Goal: Information Seeking & Learning: Learn about a topic

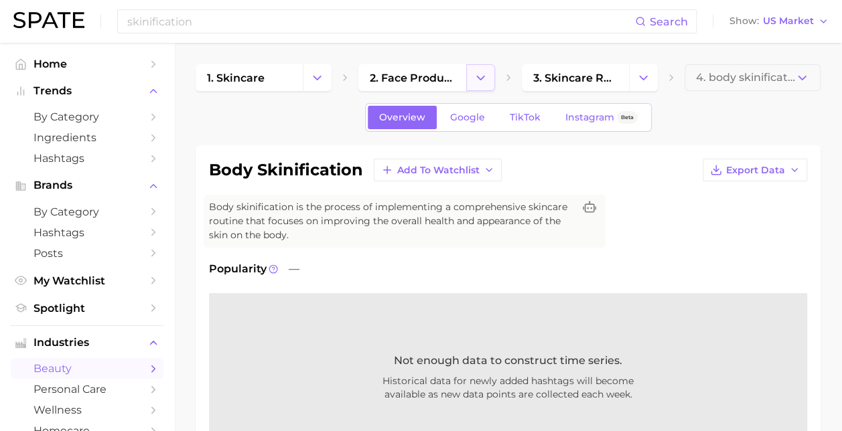
click at [474, 76] on icon "Change Category" at bounding box center [480, 78] width 14 height 14
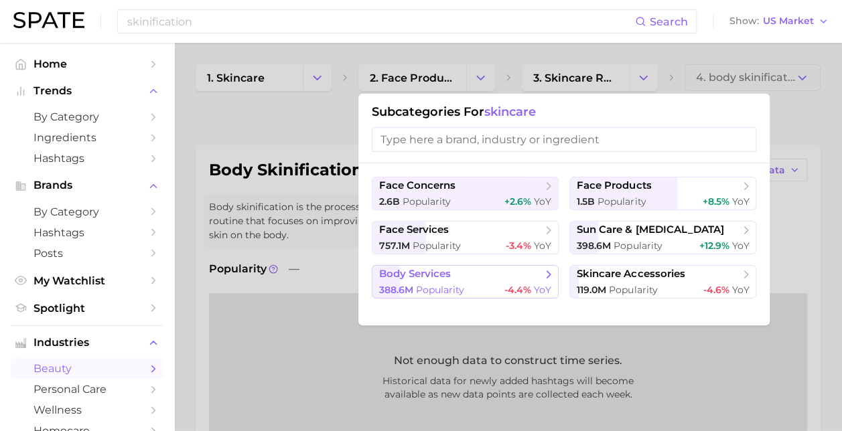
click at [481, 274] on span "body services" at bounding box center [460, 274] width 163 height 13
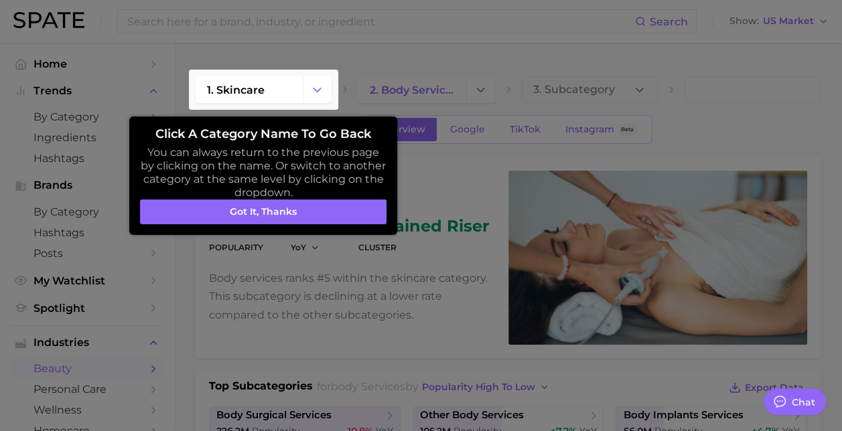
type textarea "x"
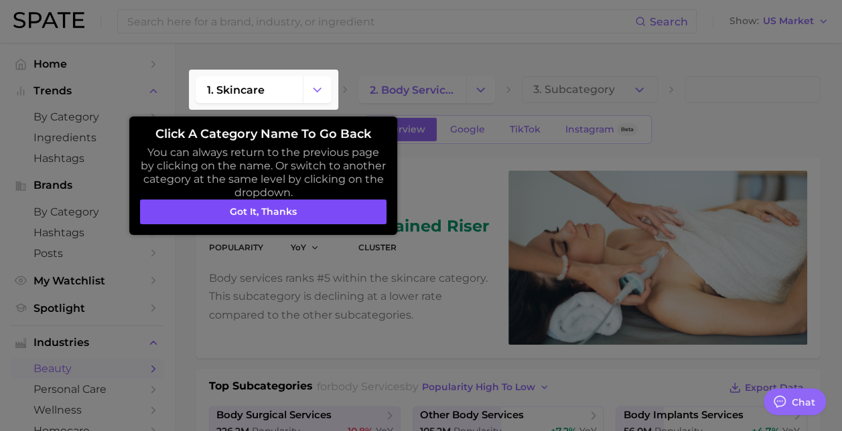
click at [263, 210] on button "Got it, thanks" at bounding box center [263, 212] width 246 height 25
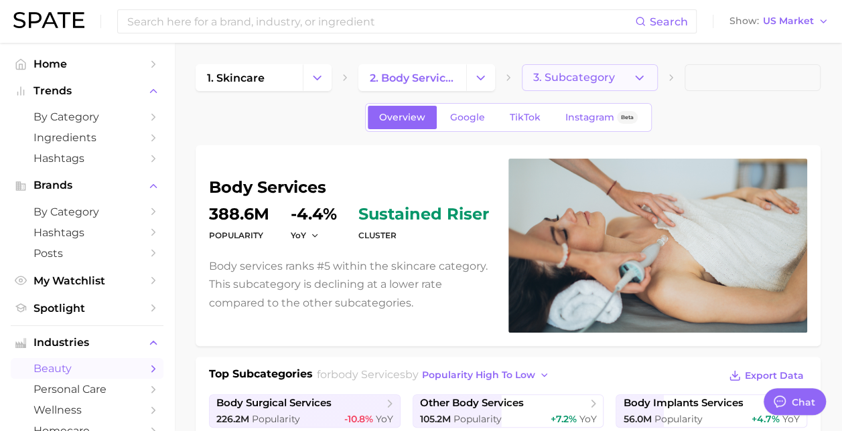
click at [639, 81] on icon "button" at bounding box center [639, 78] width 14 height 14
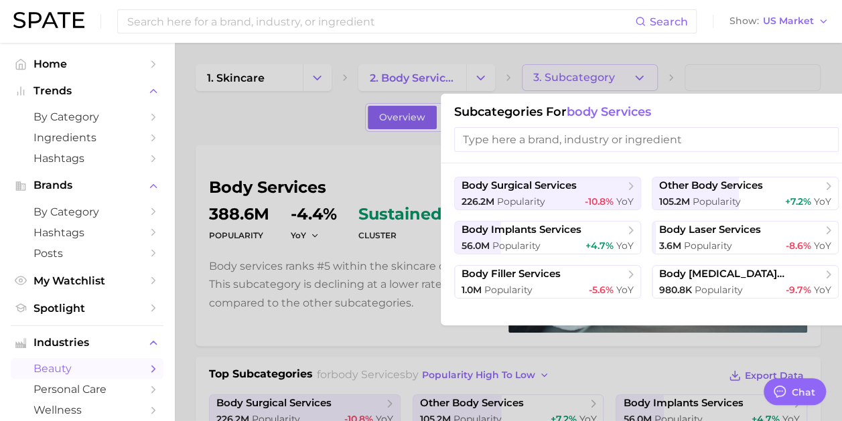
click at [487, 79] on div at bounding box center [421, 210] width 842 height 421
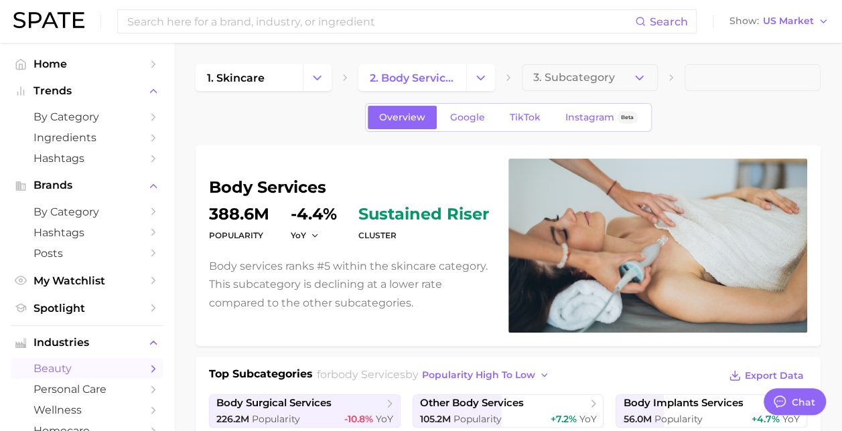
click at [487, 79] on button "Change Category" at bounding box center [480, 77] width 29 height 27
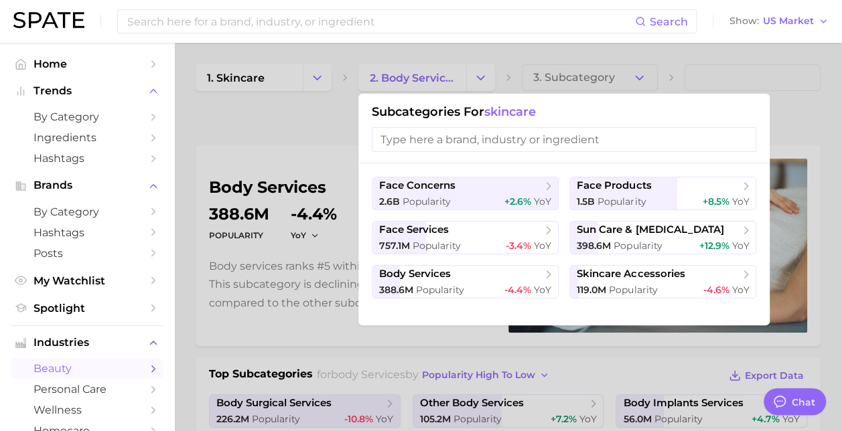
click at [561, 111] on h1 "Subcategories for skincare" at bounding box center [564, 111] width 384 height 15
click at [315, 125] on div at bounding box center [421, 215] width 842 height 431
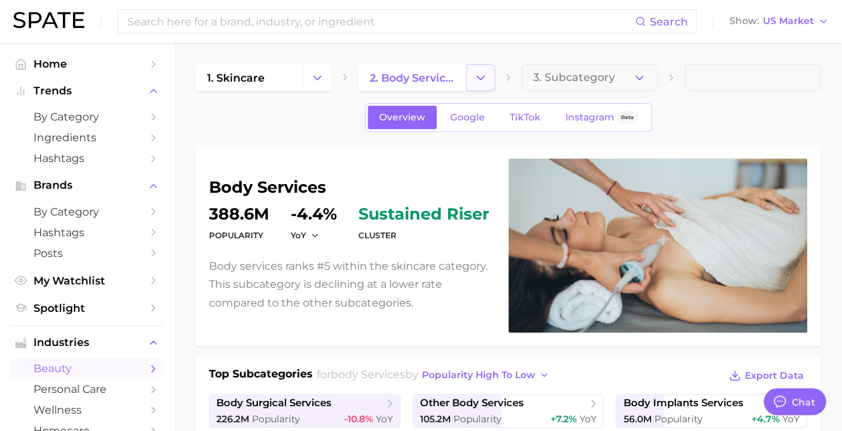
click at [476, 71] on icon "Change Category" at bounding box center [480, 78] width 14 height 14
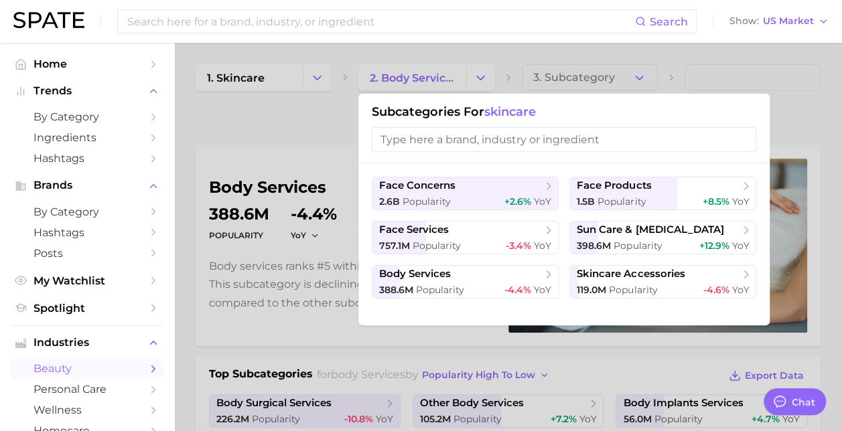
click at [426, 143] on input "search" at bounding box center [564, 139] width 384 height 25
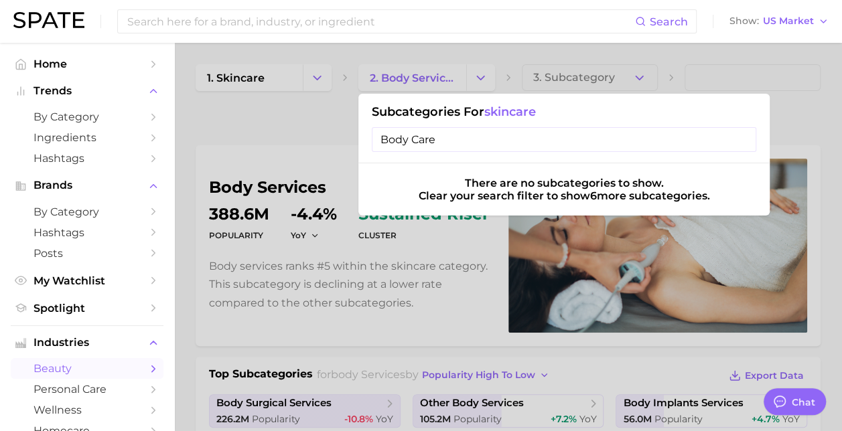
type input "Body Care"
click at [304, 121] on div at bounding box center [421, 215] width 842 height 431
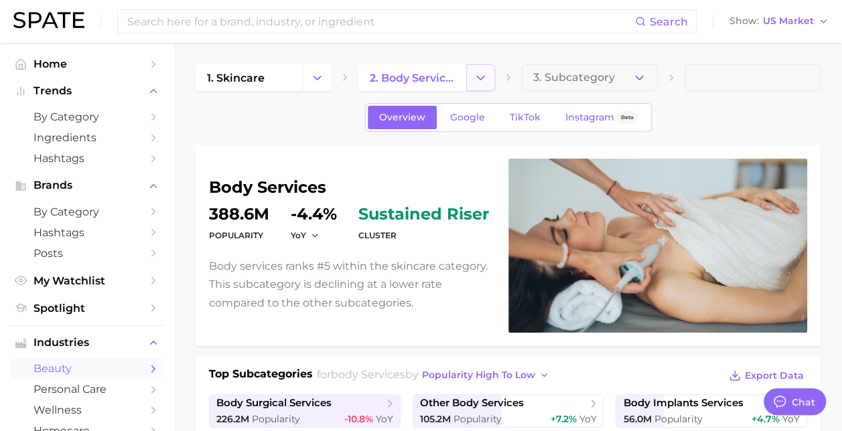
click at [483, 74] on icon "Change Category" at bounding box center [480, 78] width 14 height 14
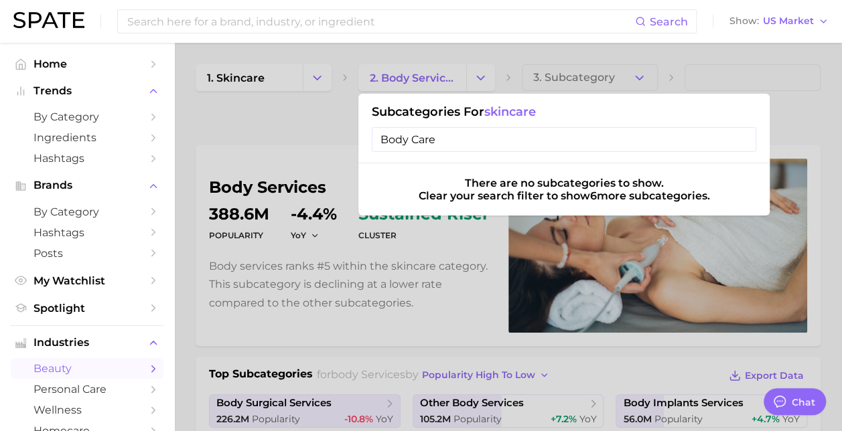
click at [458, 137] on input "Body Care" at bounding box center [564, 139] width 384 height 25
type input "Body Car"
click at [737, 143] on input "Body Car" at bounding box center [564, 139] width 384 height 25
click at [743, 138] on input "Body Car" at bounding box center [564, 139] width 384 height 25
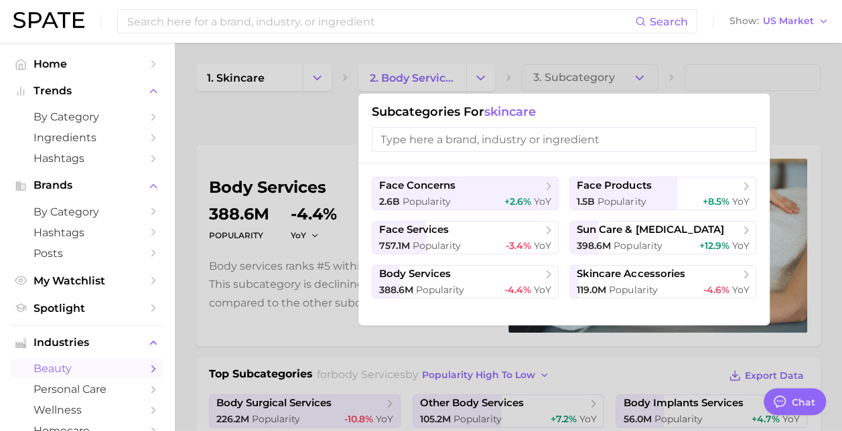
click at [569, 80] on div at bounding box center [421, 215] width 842 height 431
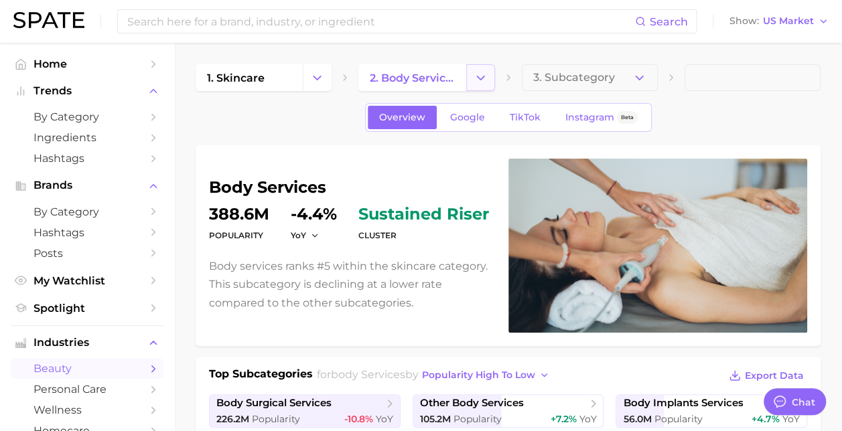
click at [481, 75] on icon "Change Category" at bounding box center [480, 78] width 14 height 14
